Goal: Information Seeking & Learning: Learn about a topic

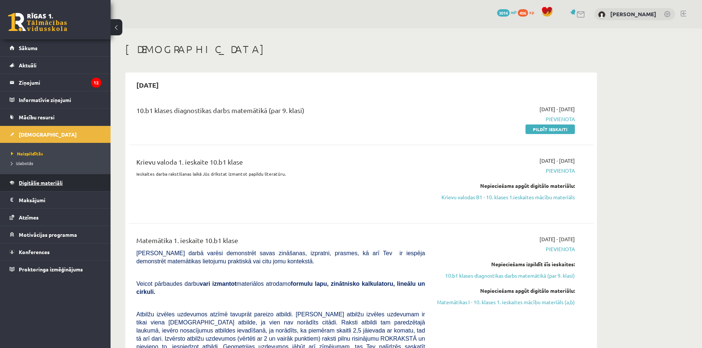
click at [25, 184] on span "Digitālie materiāli" at bounding box center [41, 183] width 44 height 7
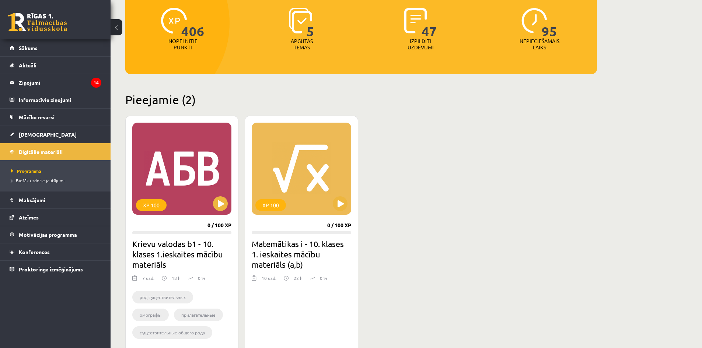
scroll to position [147, 0]
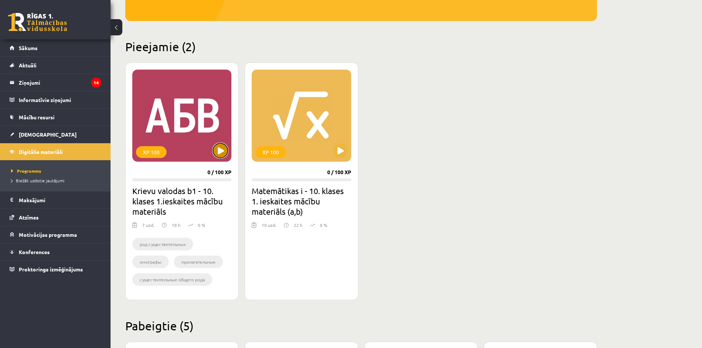
click at [218, 151] on button at bounding box center [220, 150] width 15 height 15
click at [213, 109] on div "XP 100" at bounding box center [181, 116] width 99 height 92
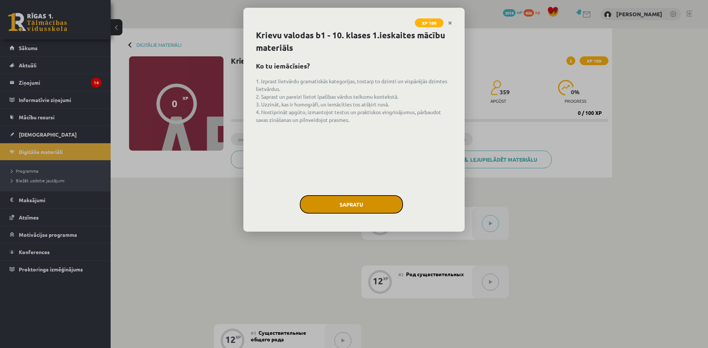
click at [359, 201] on button "Sapratu" at bounding box center [351, 204] width 103 height 18
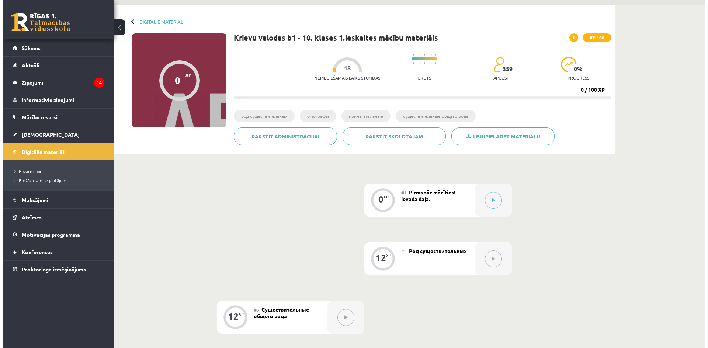
scroll to position [4, 0]
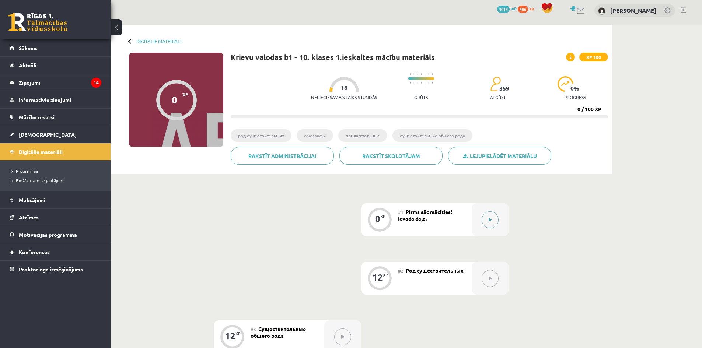
click at [501, 219] on div at bounding box center [490, 220] width 37 height 33
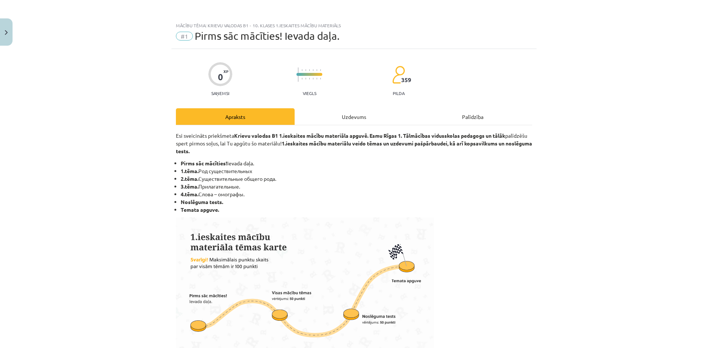
click at [343, 119] on div "Uzdevums" at bounding box center [354, 116] width 119 height 17
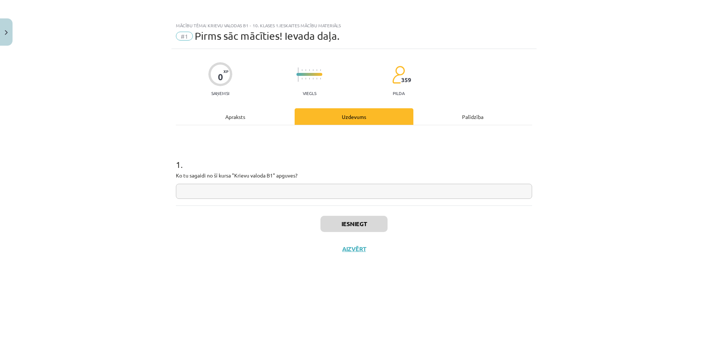
click at [278, 193] on input "text" at bounding box center [354, 191] width 356 height 15
click at [346, 221] on button "Iesniegt" at bounding box center [353, 224] width 67 height 16
click at [368, 257] on button "Nākamā nodarbība" at bounding box center [354, 254] width 72 height 17
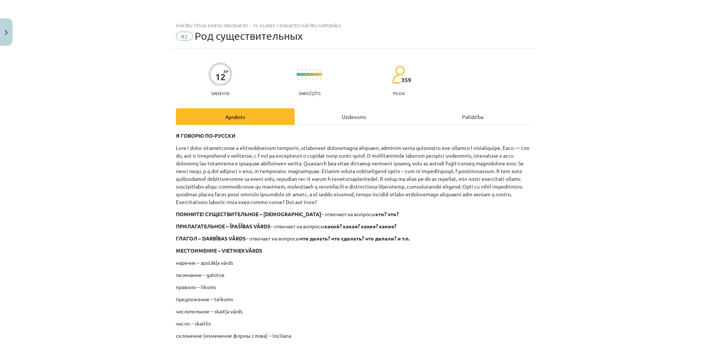
click at [328, 114] on div "Uzdevums" at bounding box center [354, 116] width 119 height 17
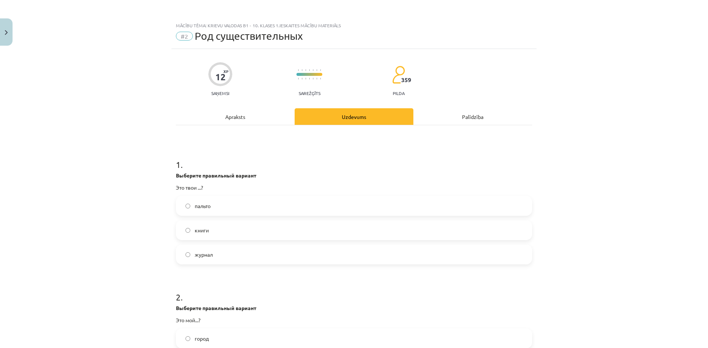
scroll to position [18, 0]
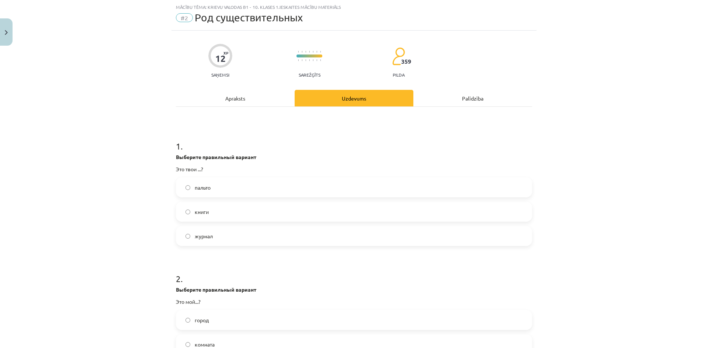
click at [231, 213] on label "книги" at bounding box center [354, 212] width 355 height 18
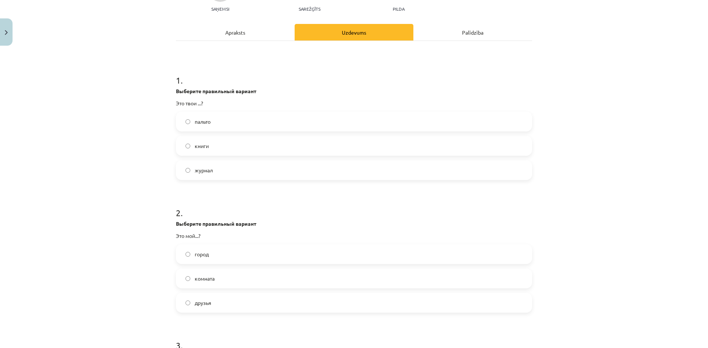
scroll to position [129, 0]
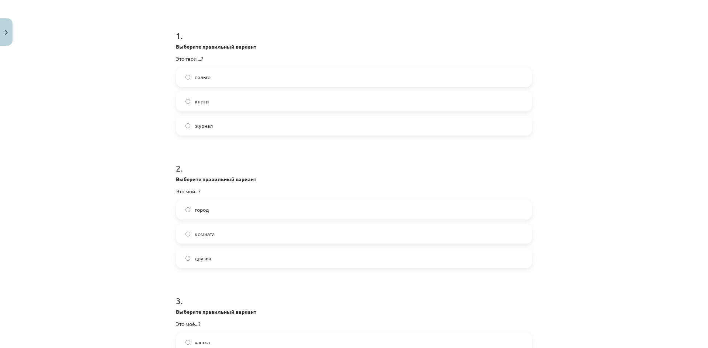
click at [210, 207] on label "город" at bounding box center [354, 210] width 355 height 18
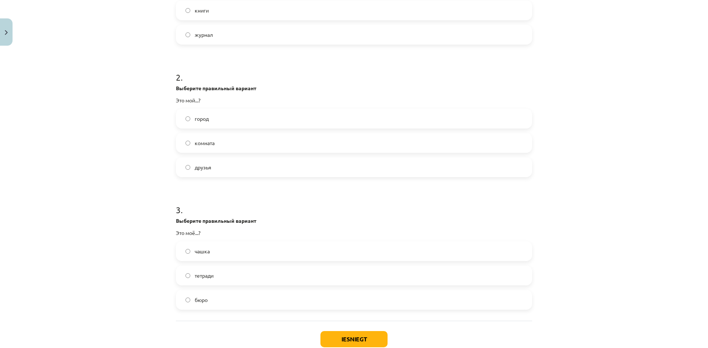
scroll to position [240, 0]
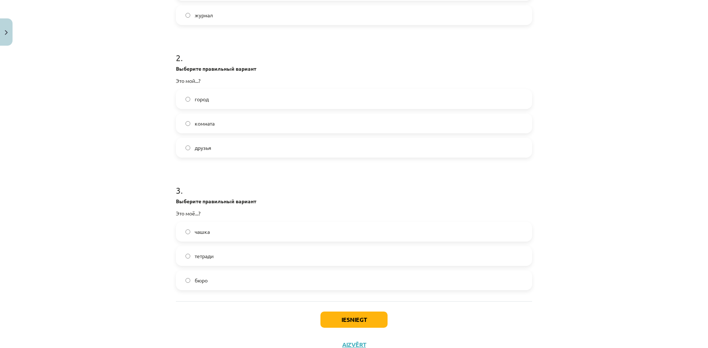
click at [224, 285] on label "бюро" at bounding box center [354, 280] width 355 height 18
click at [336, 315] on button "Iesniegt" at bounding box center [353, 320] width 67 height 16
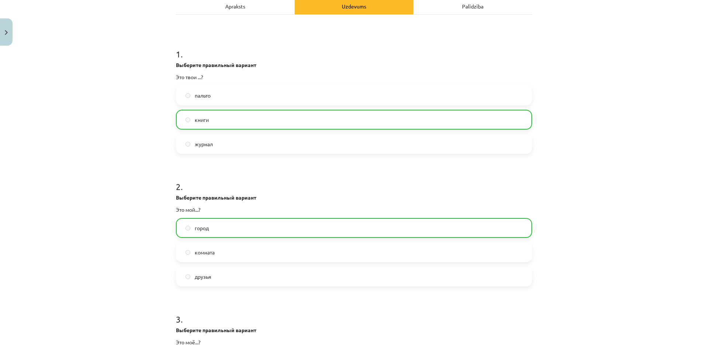
scroll to position [291, 0]
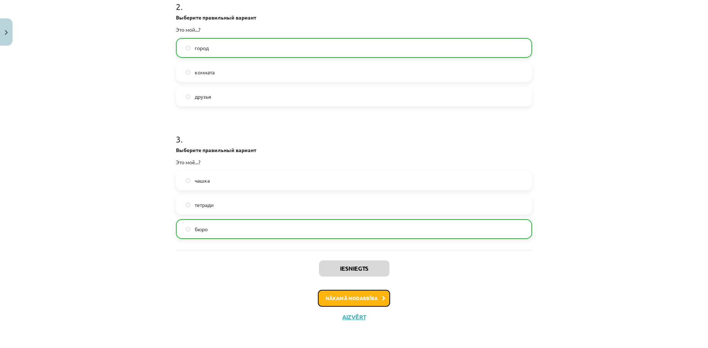
click at [361, 296] on button "Nākamā nodarbība" at bounding box center [354, 298] width 72 height 17
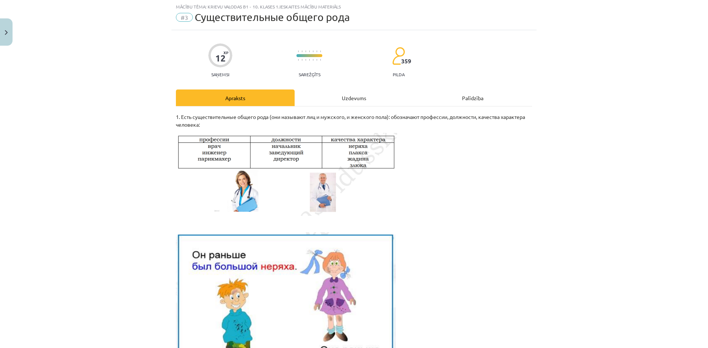
scroll to position [18, 0]
click at [341, 101] on div "Uzdevums" at bounding box center [354, 98] width 119 height 17
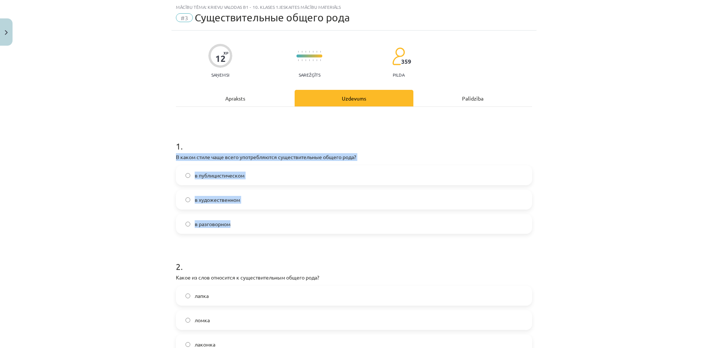
drag, startPoint x: 164, startPoint y: 159, endPoint x: 285, endPoint y: 229, distance: 139.1
click at [285, 229] on div "Mācību tēma: Krievu valodas b1 - 10. klases 1.ieskaites mācību materiāls #3 Cущ…" at bounding box center [354, 174] width 708 height 348
copy div "В каком стиле чаще всего употребляются существительные общего рода? в публицист…"
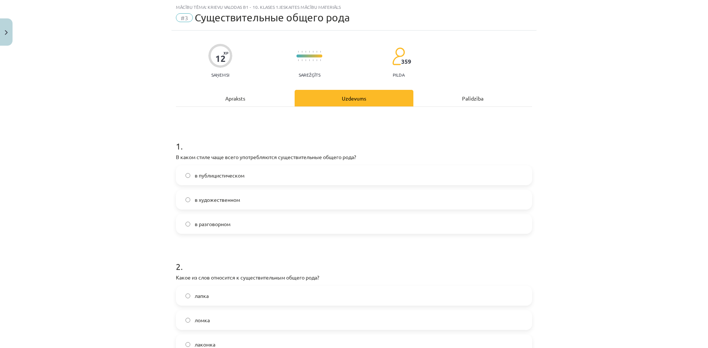
click at [577, 124] on div "Mācību tēma: Krievu valodas b1 - 10. klases 1.ieskaites mācību materiāls #3 Cущ…" at bounding box center [354, 174] width 708 height 348
click at [235, 225] on label "в разговорном" at bounding box center [354, 224] width 355 height 18
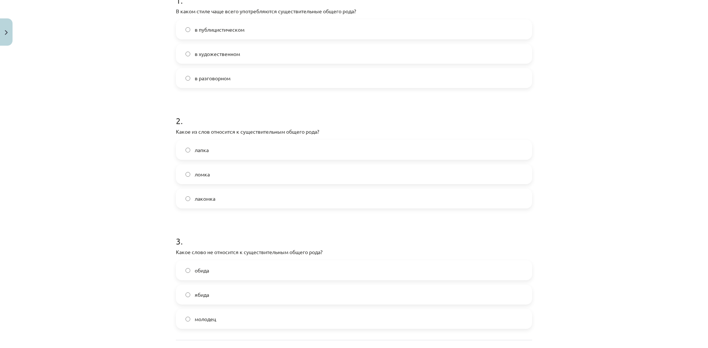
scroll to position [166, 0]
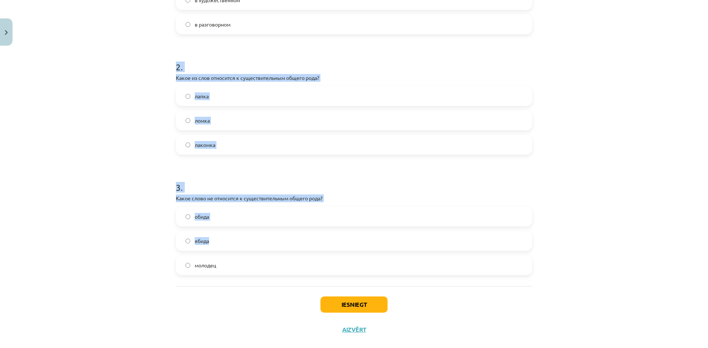
scroll to position [231, 0]
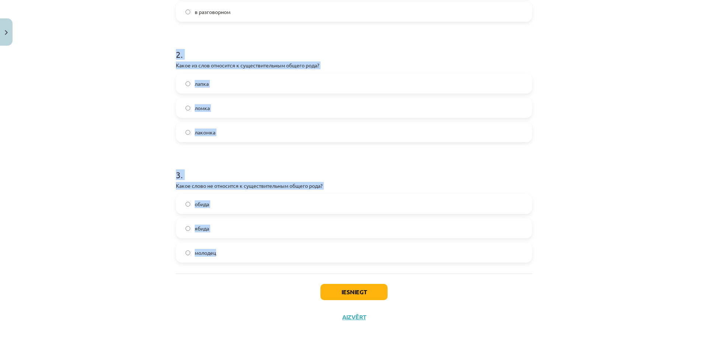
drag, startPoint x: 158, startPoint y: 123, endPoint x: 308, endPoint y: 256, distance: 200.1
click at [308, 256] on div "Mācību tēma: Krievu valodas b1 - 10. klases 1.ieskaites mācību materiāls #3 Cущ…" at bounding box center [354, 174] width 708 height 348
copy form "2 . Какое из слов относится к существительным общего рода? лапка ломка лакомка …"
click at [90, 184] on div "Mācību tēma: Krievu valodas b1 - 10. klases 1.ieskaites mācību materiāls #3 Cущ…" at bounding box center [354, 174] width 708 height 348
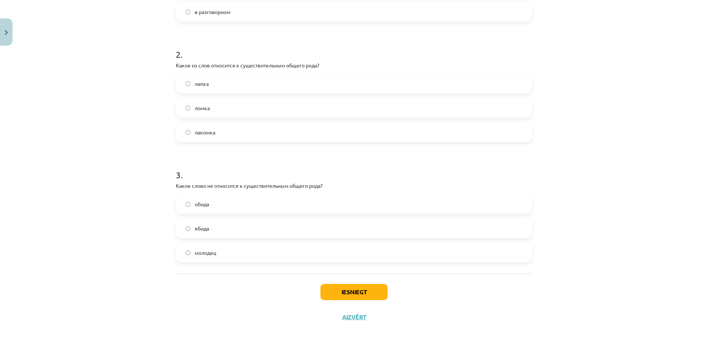
click at [215, 206] on label "обида" at bounding box center [354, 204] width 355 height 18
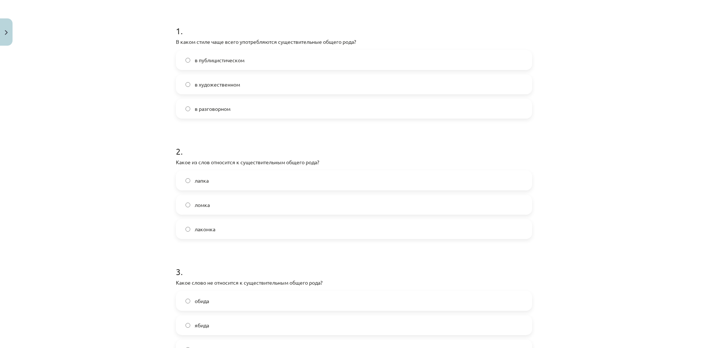
scroll to position [120, 0]
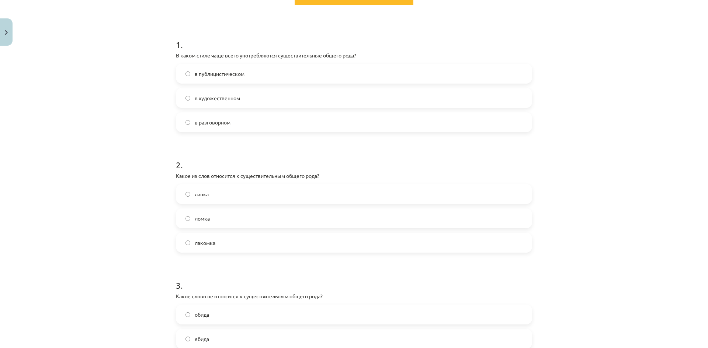
click at [212, 244] on span "лакомка" at bounding box center [205, 243] width 21 height 8
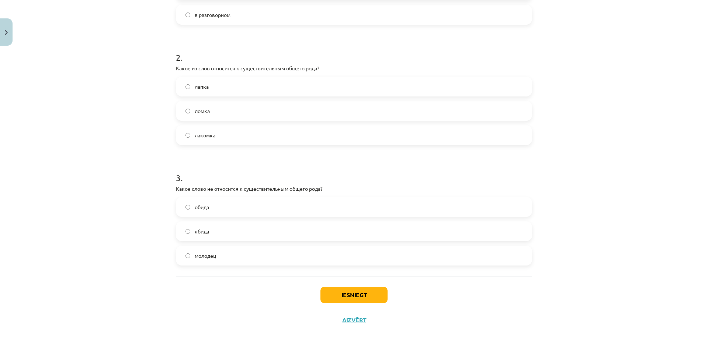
scroll to position [231, 0]
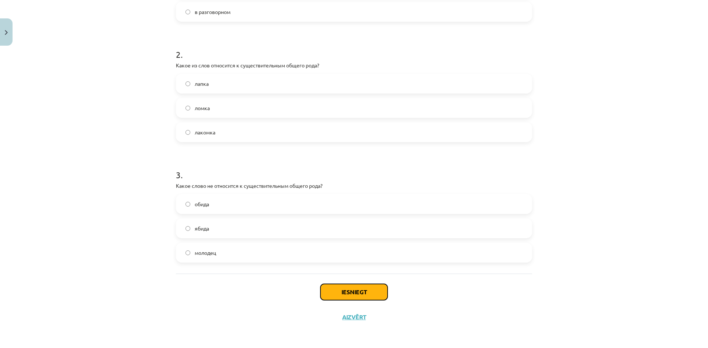
click at [347, 288] on button "Iesniegt" at bounding box center [353, 292] width 67 height 16
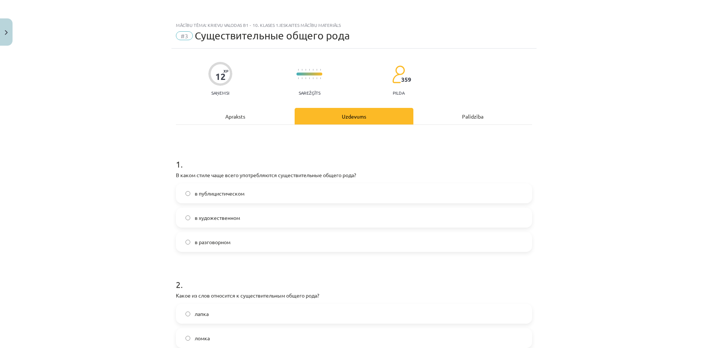
scroll to position [0, 0]
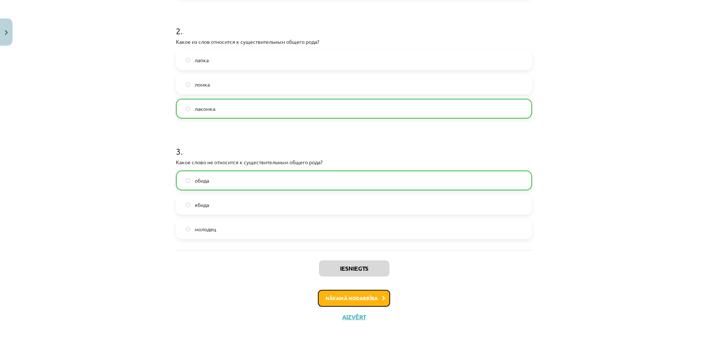
click at [352, 296] on button "Nākamā nodarbība" at bounding box center [354, 298] width 72 height 17
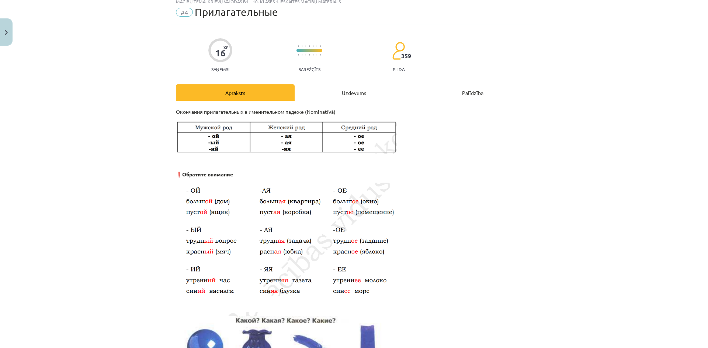
scroll to position [18, 0]
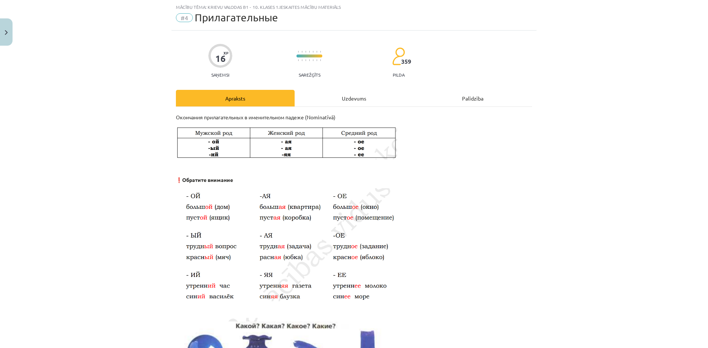
click at [344, 103] on div "Uzdevums" at bounding box center [354, 98] width 119 height 17
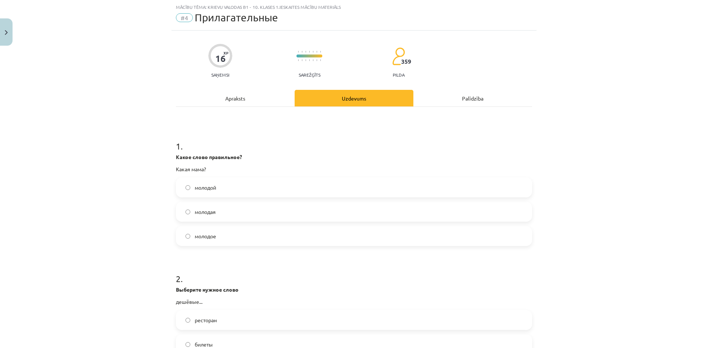
click at [207, 215] on span "молодая" at bounding box center [205, 212] width 21 height 8
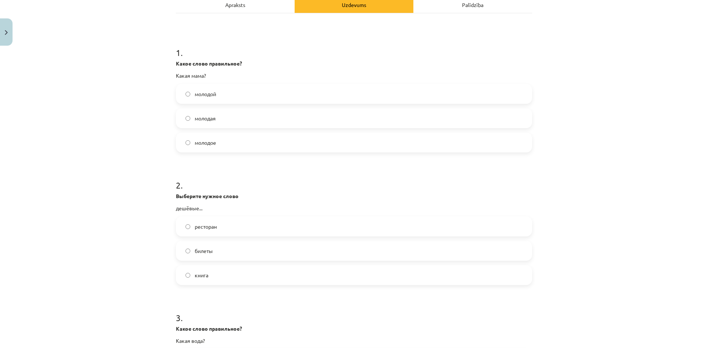
scroll to position [166, 0]
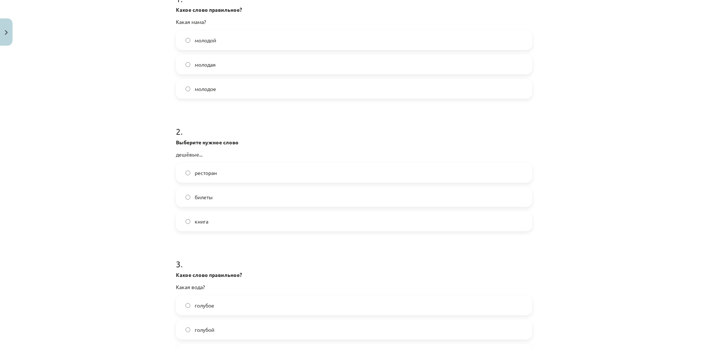
click at [230, 194] on label "билеты" at bounding box center [354, 197] width 355 height 18
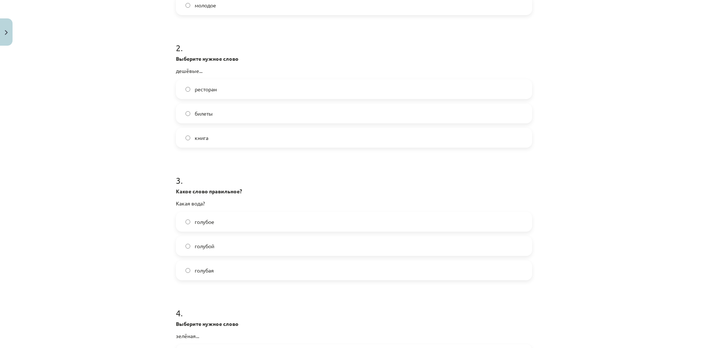
scroll to position [277, 0]
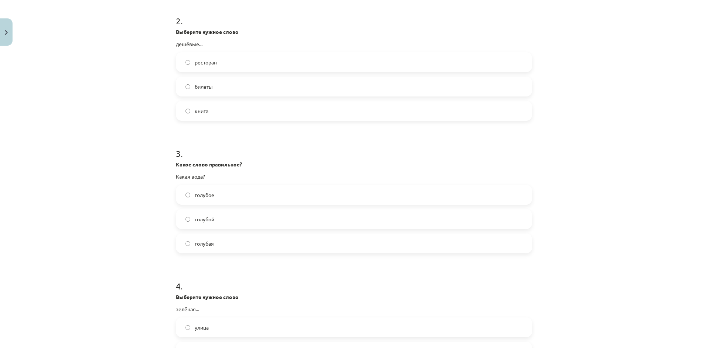
click at [220, 248] on label "голубая" at bounding box center [354, 244] width 355 height 18
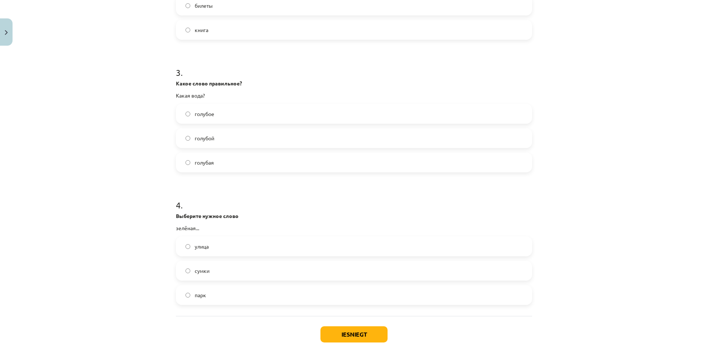
scroll to position [400, 0]
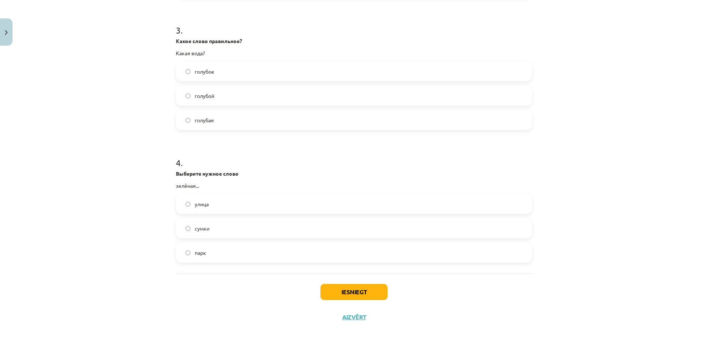
click at [228, 201] on label "улица" at bounding box center [354, 204] width 355 height 18
click at [341, 288] on button "Iesniegt" at bounding box center [353, 292] width 67 height 16
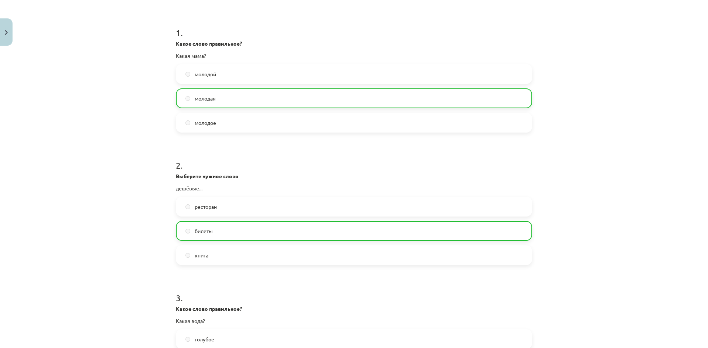
scroll to position [0, 0]
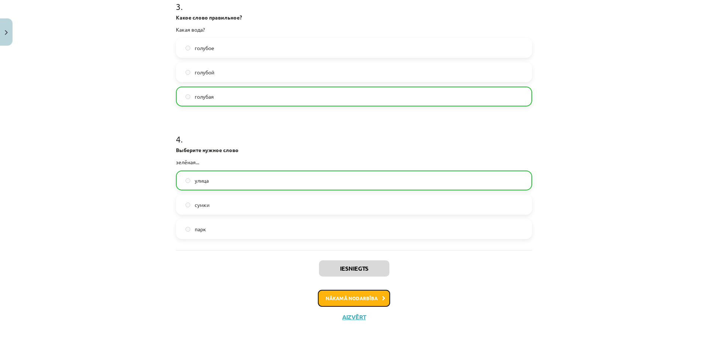
click at [346, 296] on button "Nākamā nodarbība" at bounding box center [354, 298] width 72 height 17
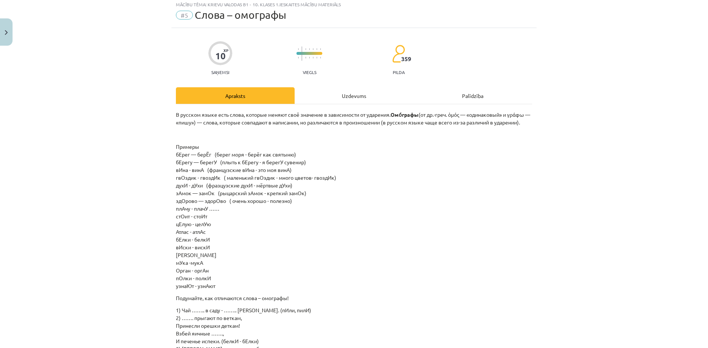
scroll to position [18, 0]
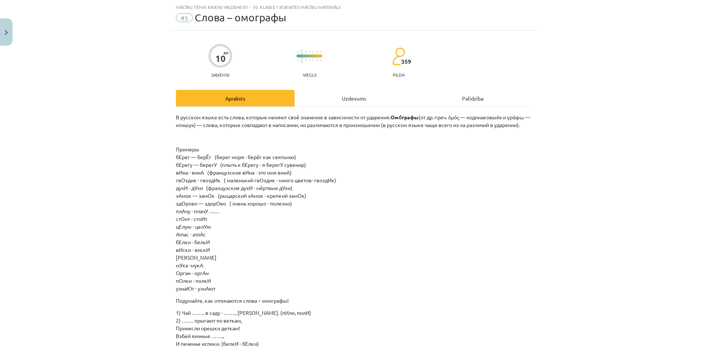
click at [337, 91] on div "Uzdevums" at bounding box center [354, 98] width 119 height 17
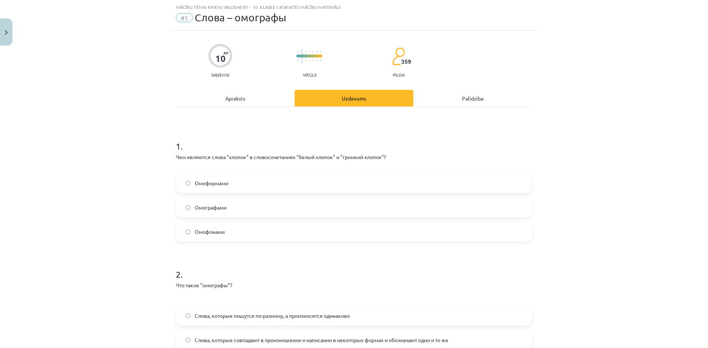
click at [250, 208] on label "Омографами" at bounding box center [354, 207] width 355 height 18
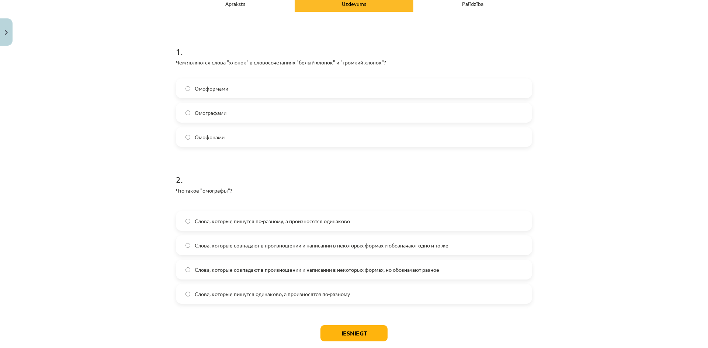
scroll to position [155, 0]
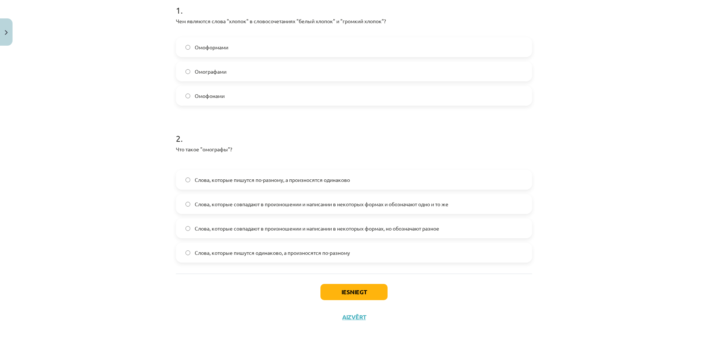
click at [211, 146] on p "Что такое "омографы"?" at bounding box center [354, 150] width 356 height 8
copy p "омографы"
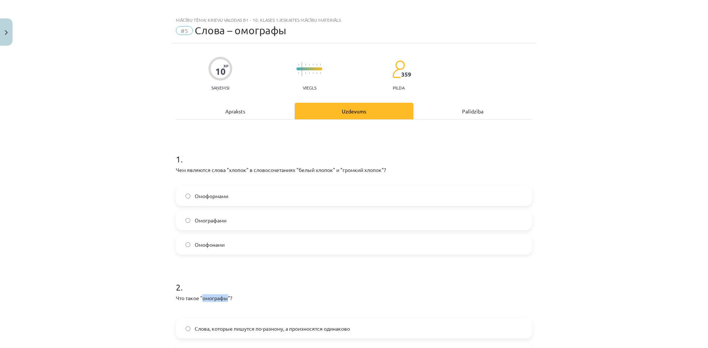
scroll to position [0, 0]
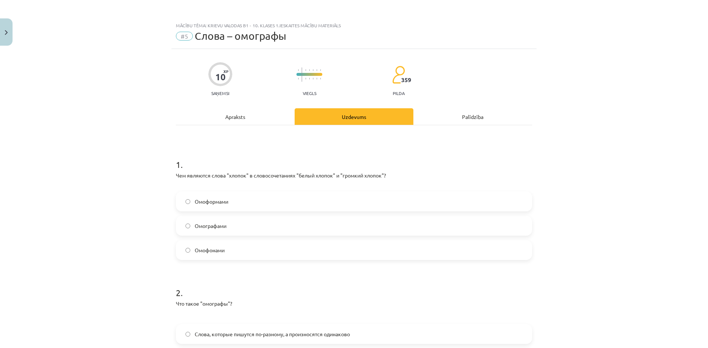
click at [233, 118] on div "Apraksts" at bounding box center [235, 116] width 119 height 17
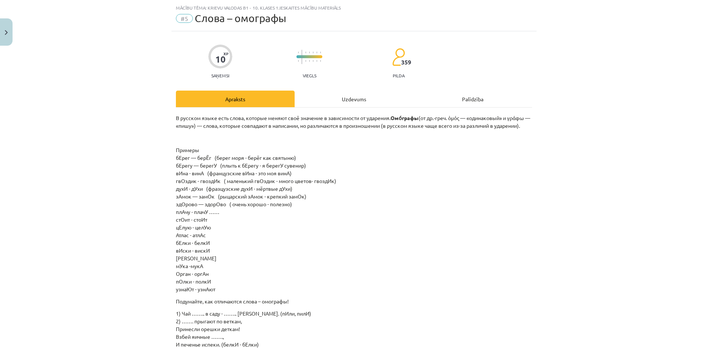
scroll to position [18, 0]
click at [330, 97] on div "Uzdevums" at bounding box center [354, 98] width 119 height 17
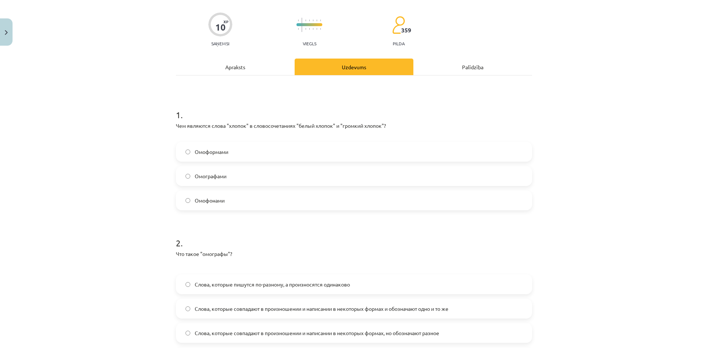
scroll to position [155, 0]
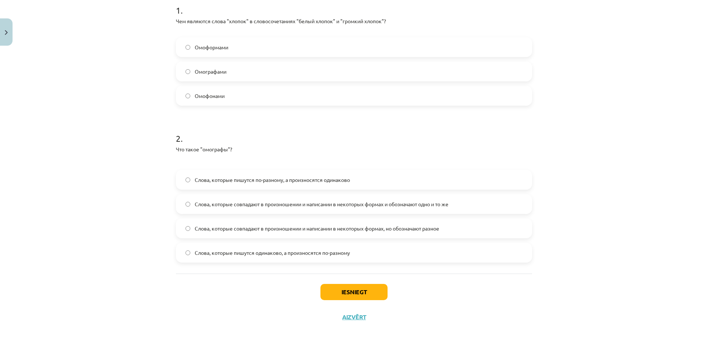
click at [306, 256] on span "Слова, которые пишутся одинаково, а произносятся по-разному" at bounding box center [272, 253] width 155 height 8
click at [368, 287] on button "Iesniegt" at bounding box center [353, 292] width 67 height 16
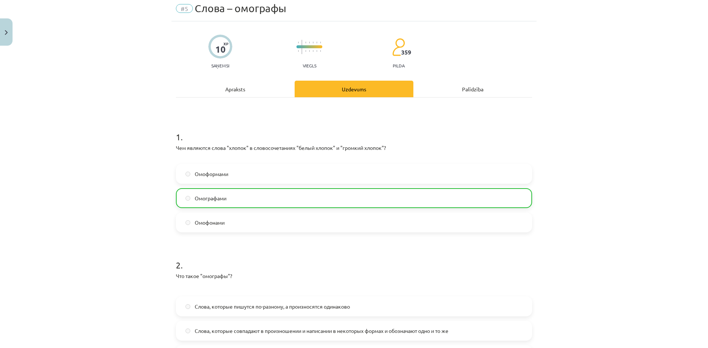
scroll to position [147, 0]
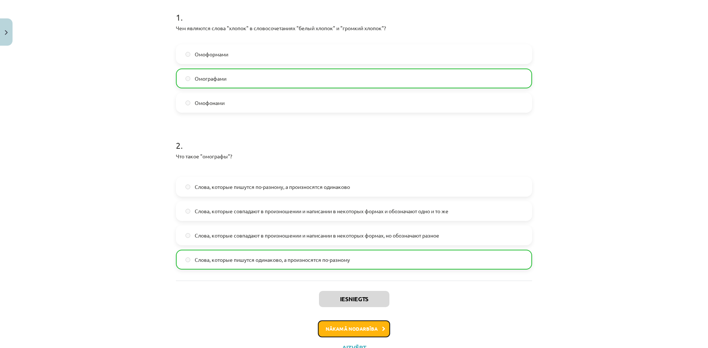
click at [336, 326] on button "Nākamā nodarbība" at bounding box center [354, 329] width 72 height 17
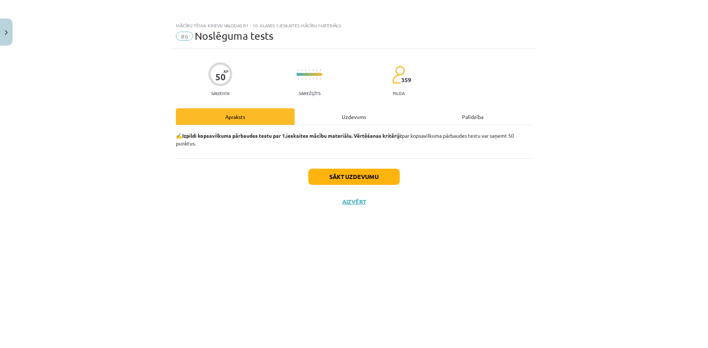
click at [355, 113] on div "Uzdevums" at bounding box center [354, 116] width 119 height 17
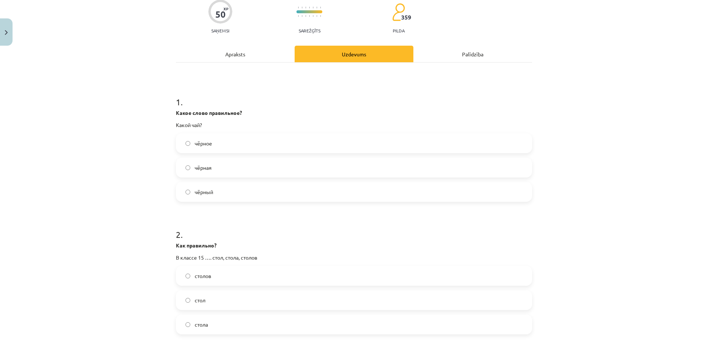
scroll to position [111, 0]
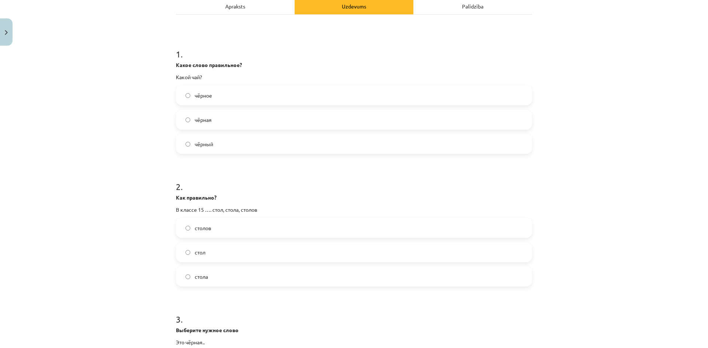
click at [223, 148] on label "чёрный" at bounding box center [354, 144] width 355 height 18
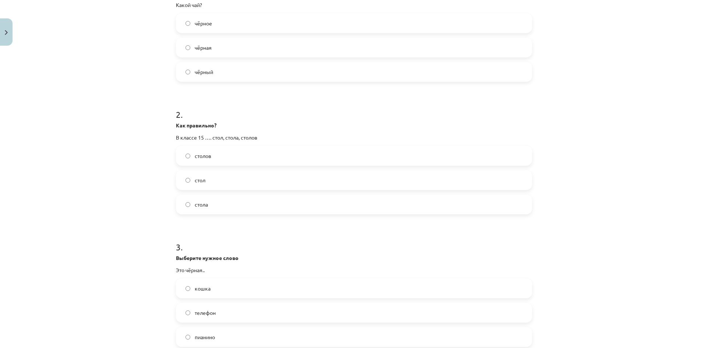
scroll to position [184, 0]
click at [207, 156] on span "столов" at bounding box center [203, 155] width 17 height 8
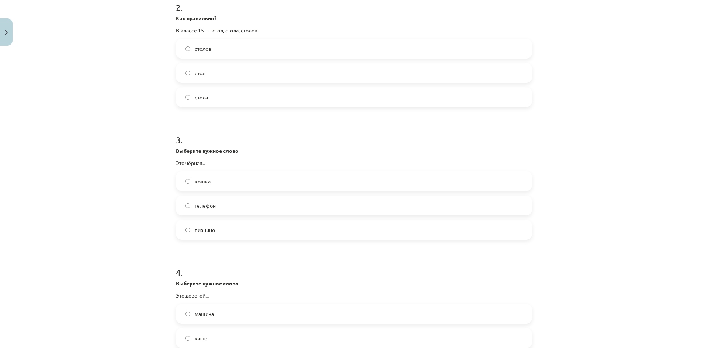
scroll to position [332, 0]
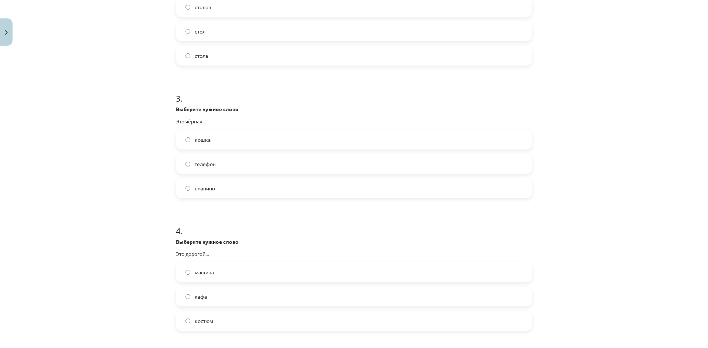
click at [199, 142] on span "кошка" at bounding box center [203, 140] width 16 height 8
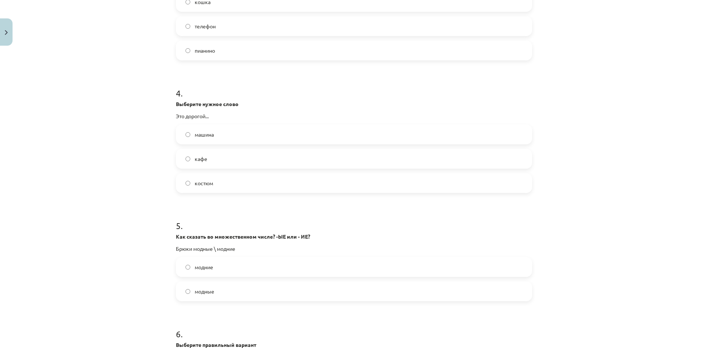
scroll to position [516, 0]
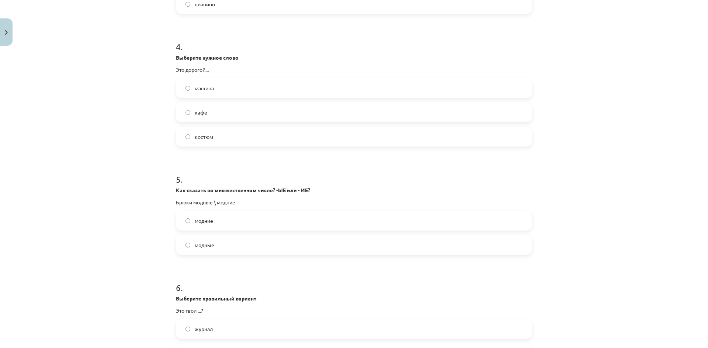
click at [218, 155] on form "1 . Какое слово правильное? Какой чай? чёрное чёрная чёрный 2 . Как правильно? …" at bounding box center [354, 275] width 356 height 1288
click at [219, 143] on label "костюм" at bounding box center [354, 137] width 355 height 18
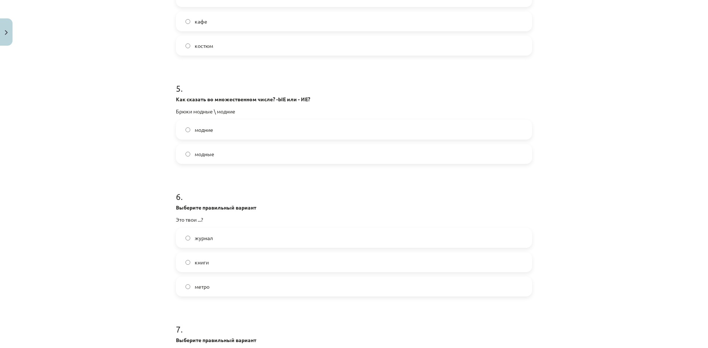
scroll to position [627, 0]
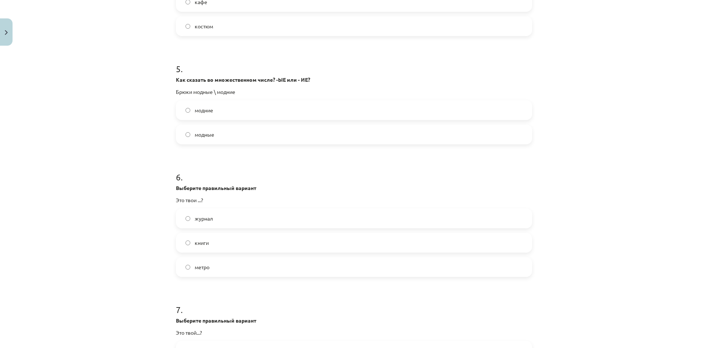
click at [210, 132] on span "модные" at bounding box center [205, 135] width 20 height 8
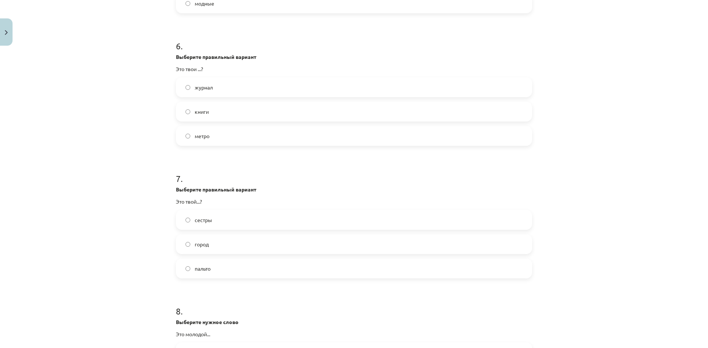
scroll to position [774, 0]
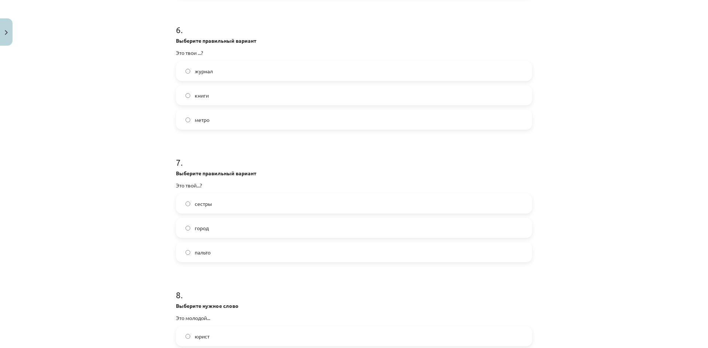
click at [214, 96] on label "книги" at bounding box center [354, 95] width 355 height 18
click at [232, 228] on label "город" at bounding box center [354, 228] width 355 height 18
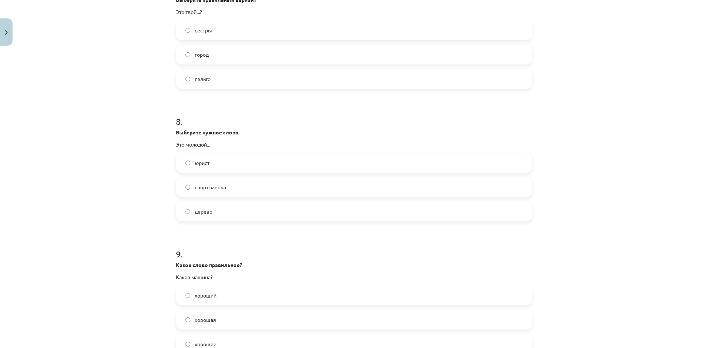
scroll to position [959, 0]
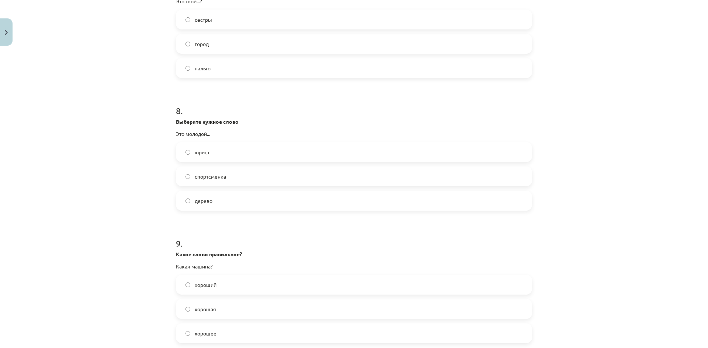
click at [223, 159] on label "юрист" at bounding box center [354, 152] width 355 height 18
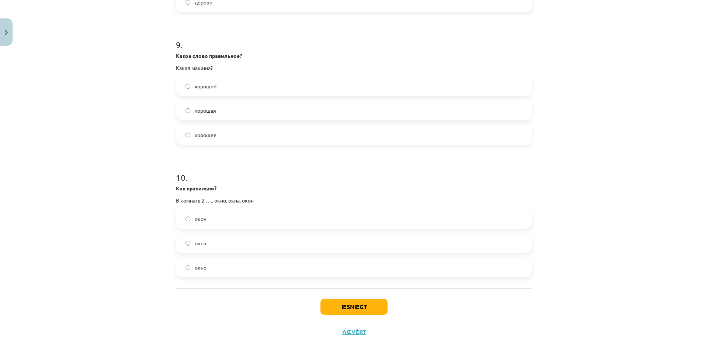
scroll to position [1172, 0]
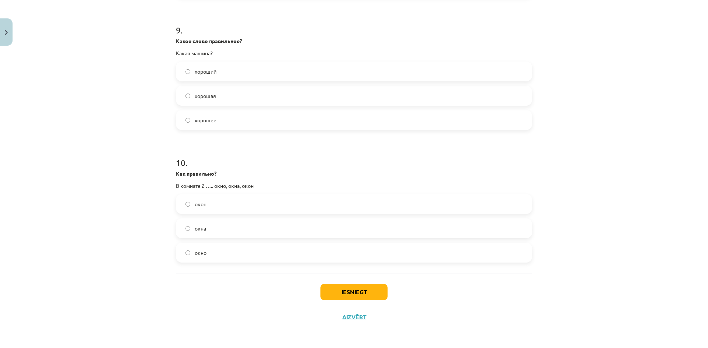
click at [217, 87] on label "хорошая" at bounding box center [354, 96] width 355 height 18
click at [221, 227] on label "окна" at bounding box center [354, 228] width 355 height 18
click at [346, 289] on button "Iesniegt" at bounding box center [353, 292] width 67 height 16
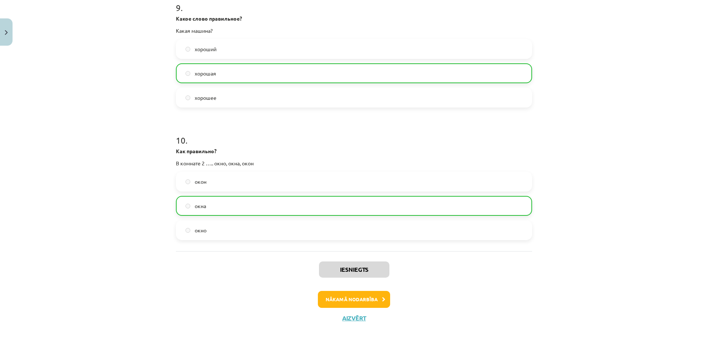
scroll to position [1196, 0]
click at [366, 301] on button "Nākamā nodarbība" at bounding box center [354, 298] width 72 height 17
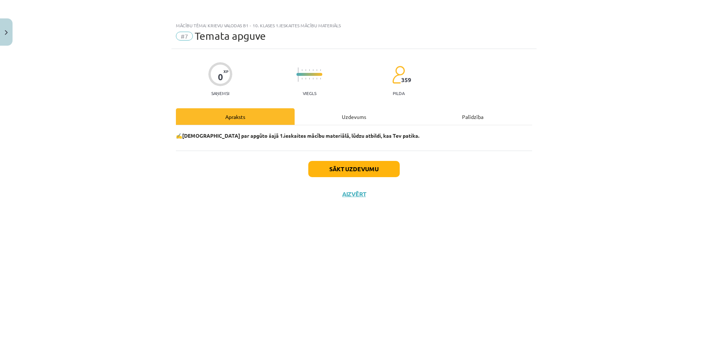
scroll to position [0, 0]
click at [357, 114] on div "Uzdevums" at bounding box center [354, 116] width 119 height 17
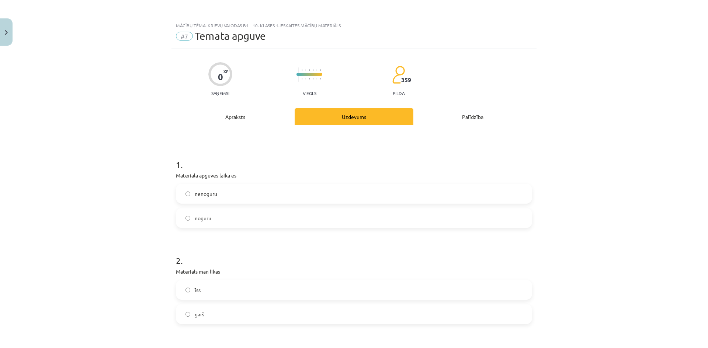
click at [243, 194] on label "nenoguru" at bounding box center [354, 194] width 355 height 18
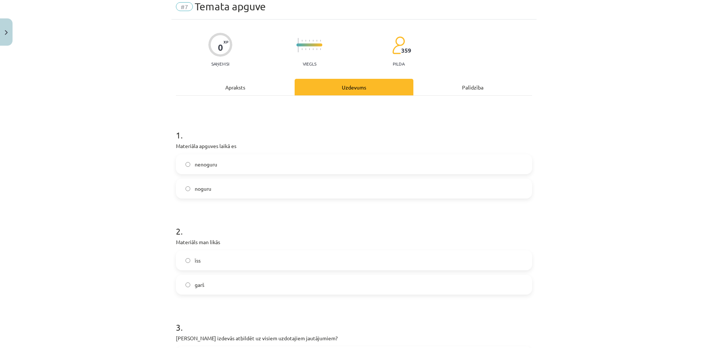
scroll to position [147, 0]
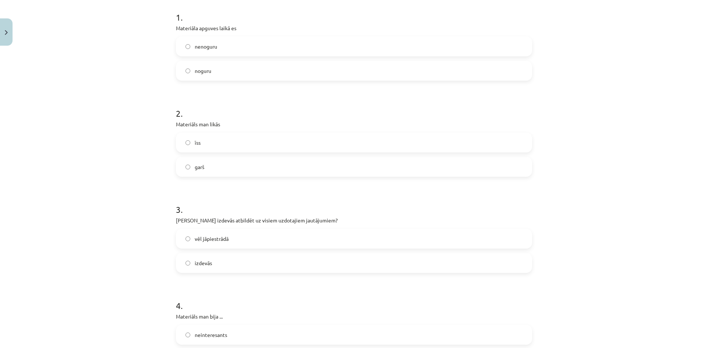
click at [213, 139] on label "īss" at bounding box center [354, 142] width 355 height 18
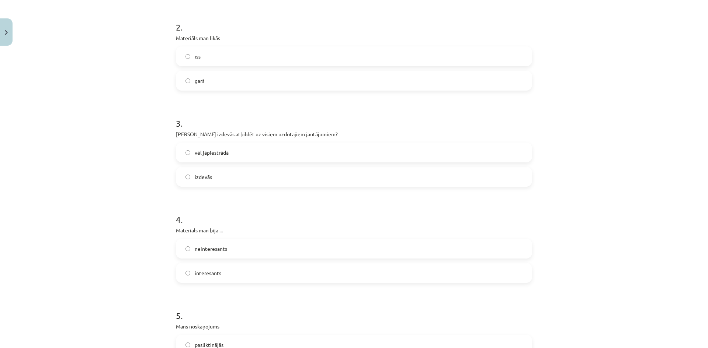
scroll to position [258, 0]
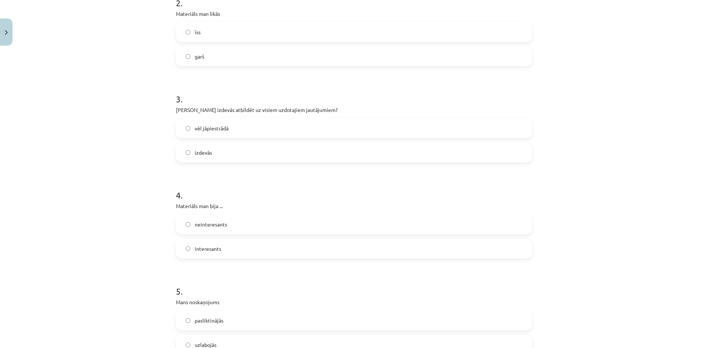
click at [229, 150] on label "izdevās" at bounding box center [354, 152] width 355 height 18
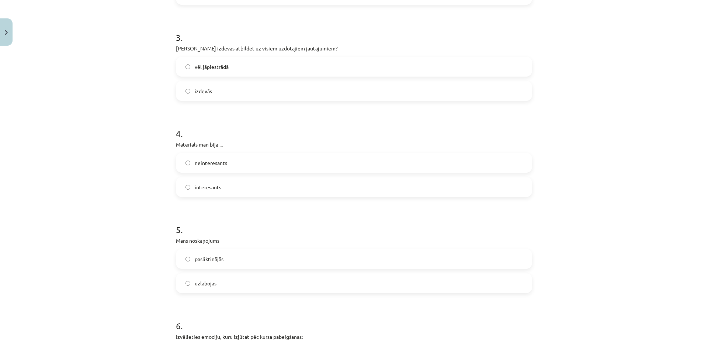
scroll to position [369, 0]
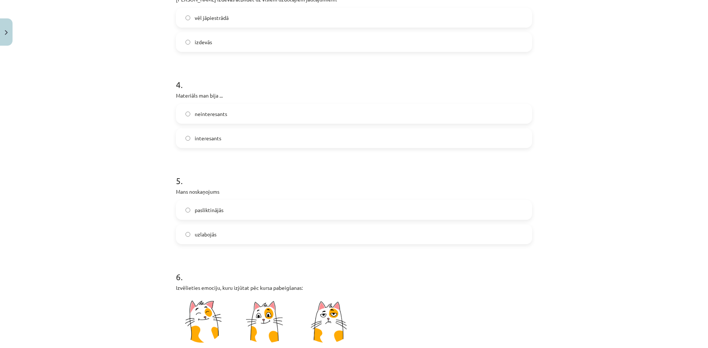
click at [214, 116] on span "neinteresants" at bounding box center [211, 114] width 32 height 8
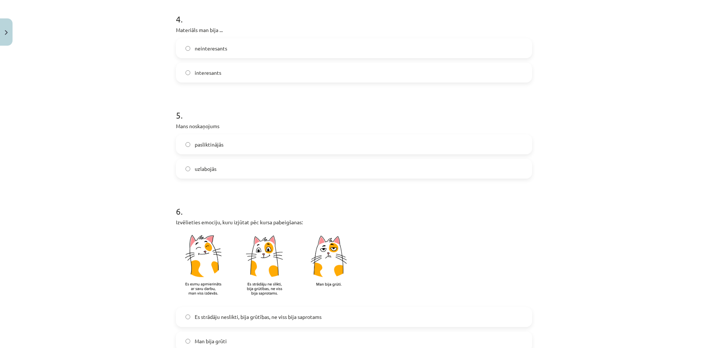
scroll to position [479, 0]
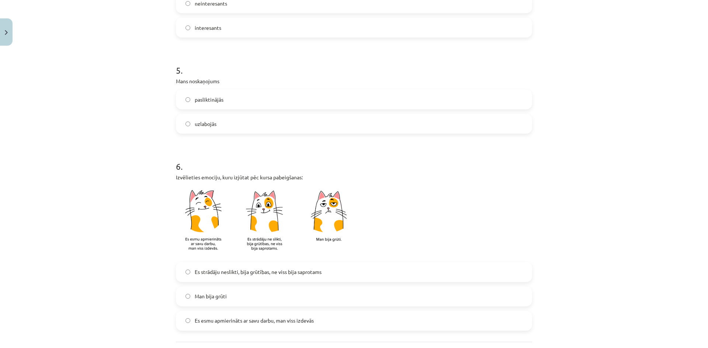
click at [210, 127] on span "uzlabojās" at bounding box center [206, 124] width 22 height 8
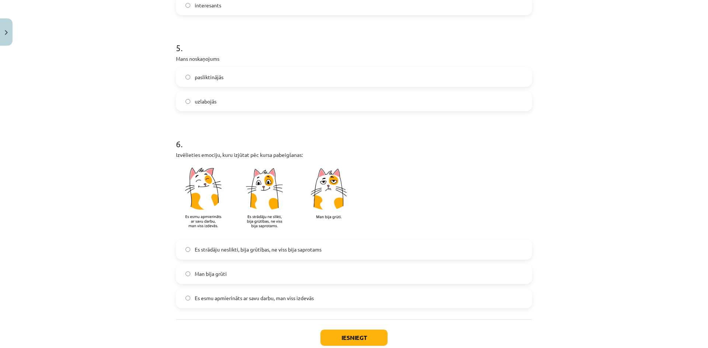
scroll to position [548, 0]
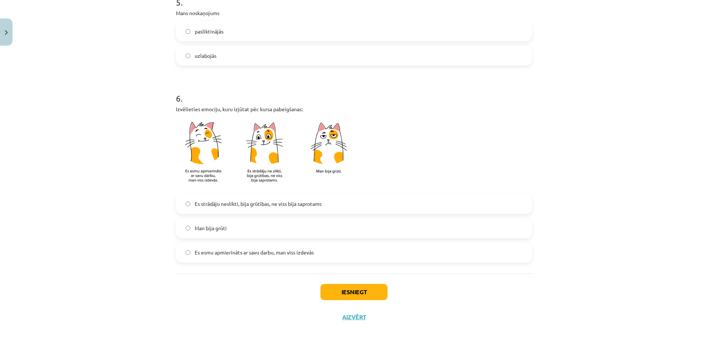
click at [276, 248] on label "Es esmu apmierināts ar savu darbu, man viss izdevās" at bounding box center [354, 253] width 355 height 18
click at [348, 290] on button "Iesniegt" at bounding box center [353, 292] width 67 height 16
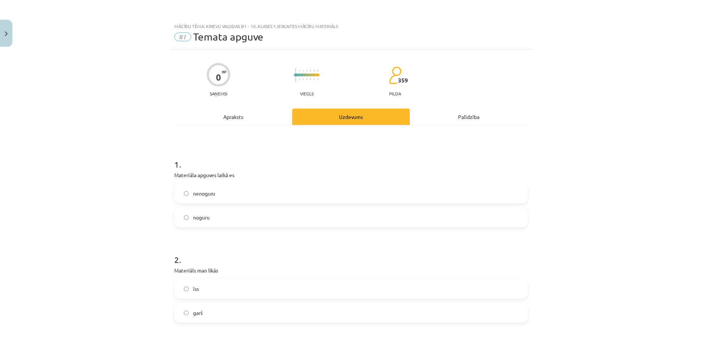
scroll to position [0, 0]
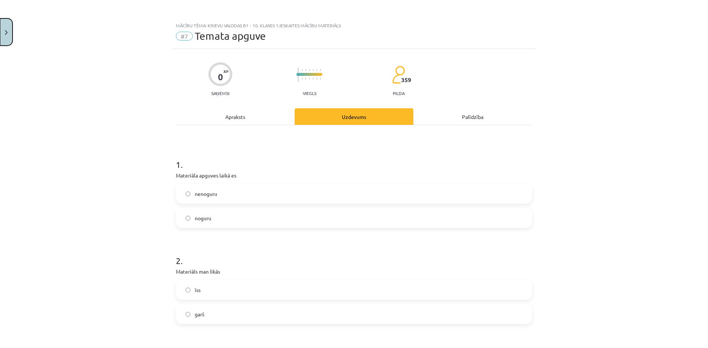
click at [7, 35] on button "Close" at bounding box center [6, 31] width 13 height 27
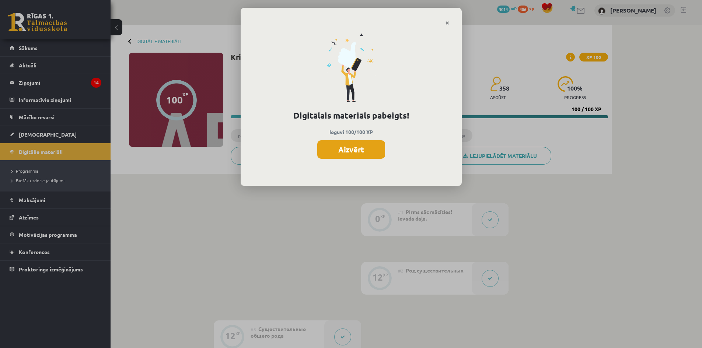
click at [360, 148] on button "Aizvērt" at bounding box center [351, 149] width 68 height 18
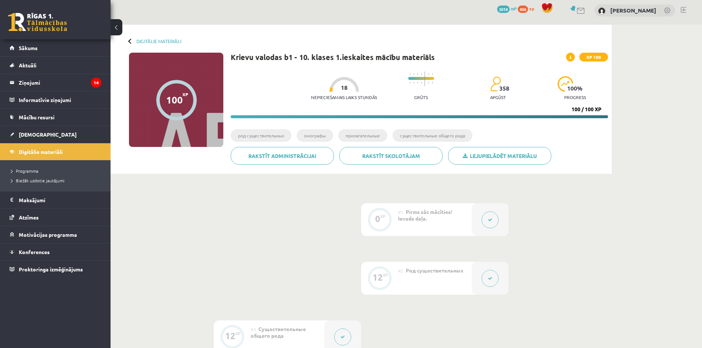
click at [313, 136] on li "омографы" at bounding box center [315, 135] width 37 height 13
click at [41, 19] on link at bounding box center [37, 22] width 59 height 18
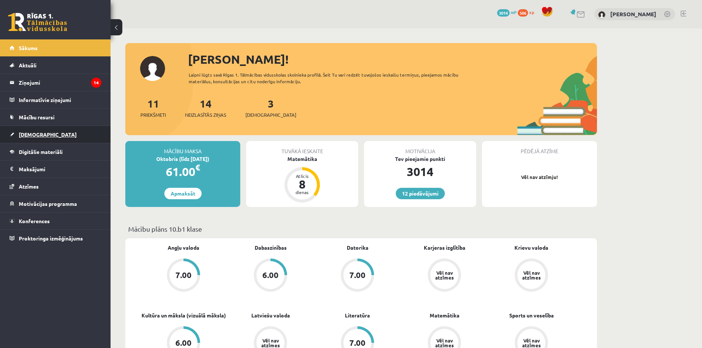
click at [64, 133] on link "[DEMOGRAPHIC_DATA]" at bounding box center [56, 134] width 92 height 17
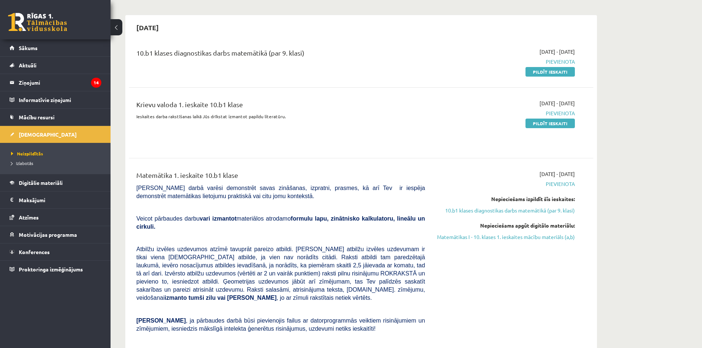
scroll to position [37, 0]
